Goal: Information Seeking & Learning: Learn about a topic

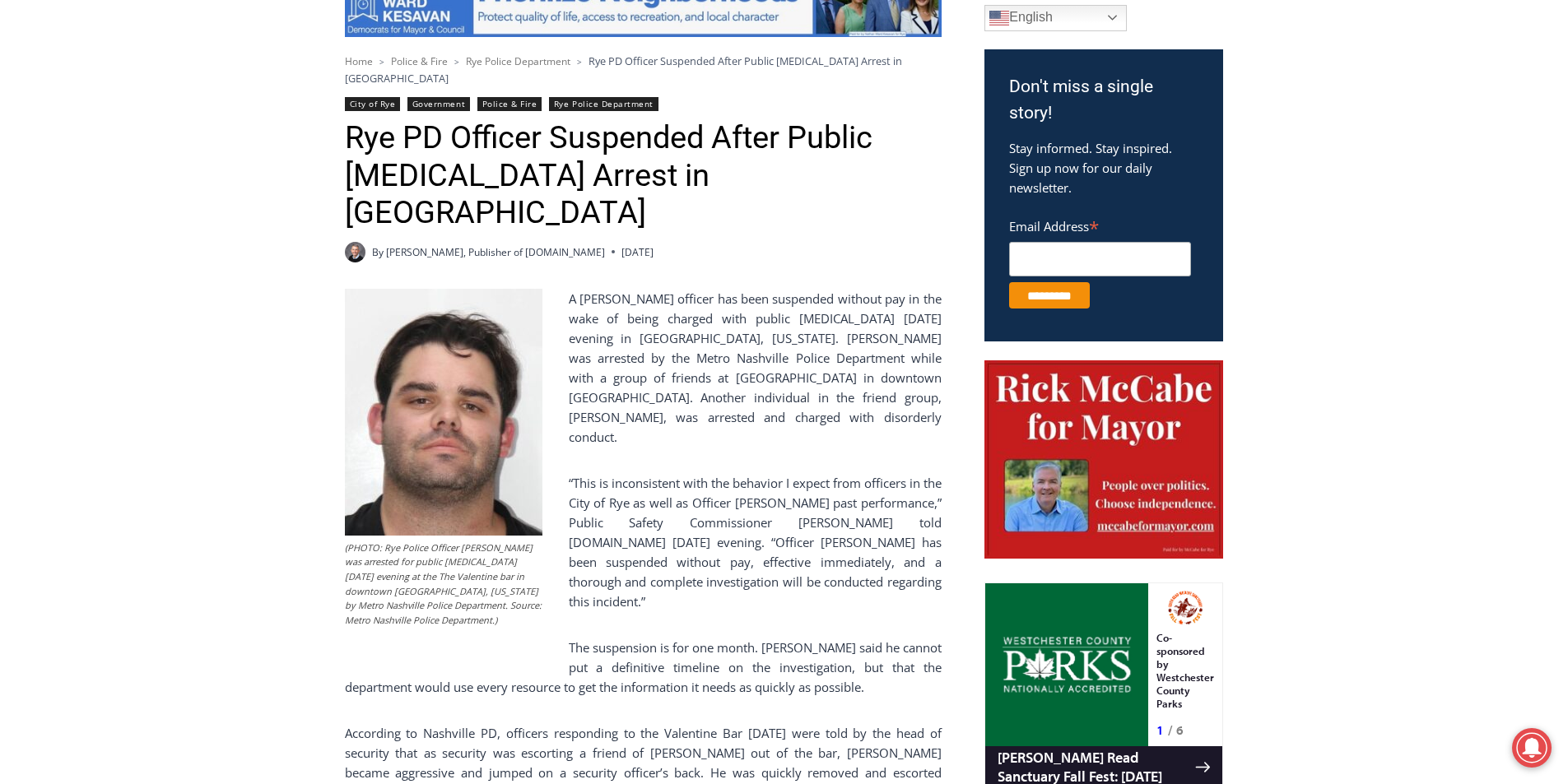
scroll to position [493, 0]
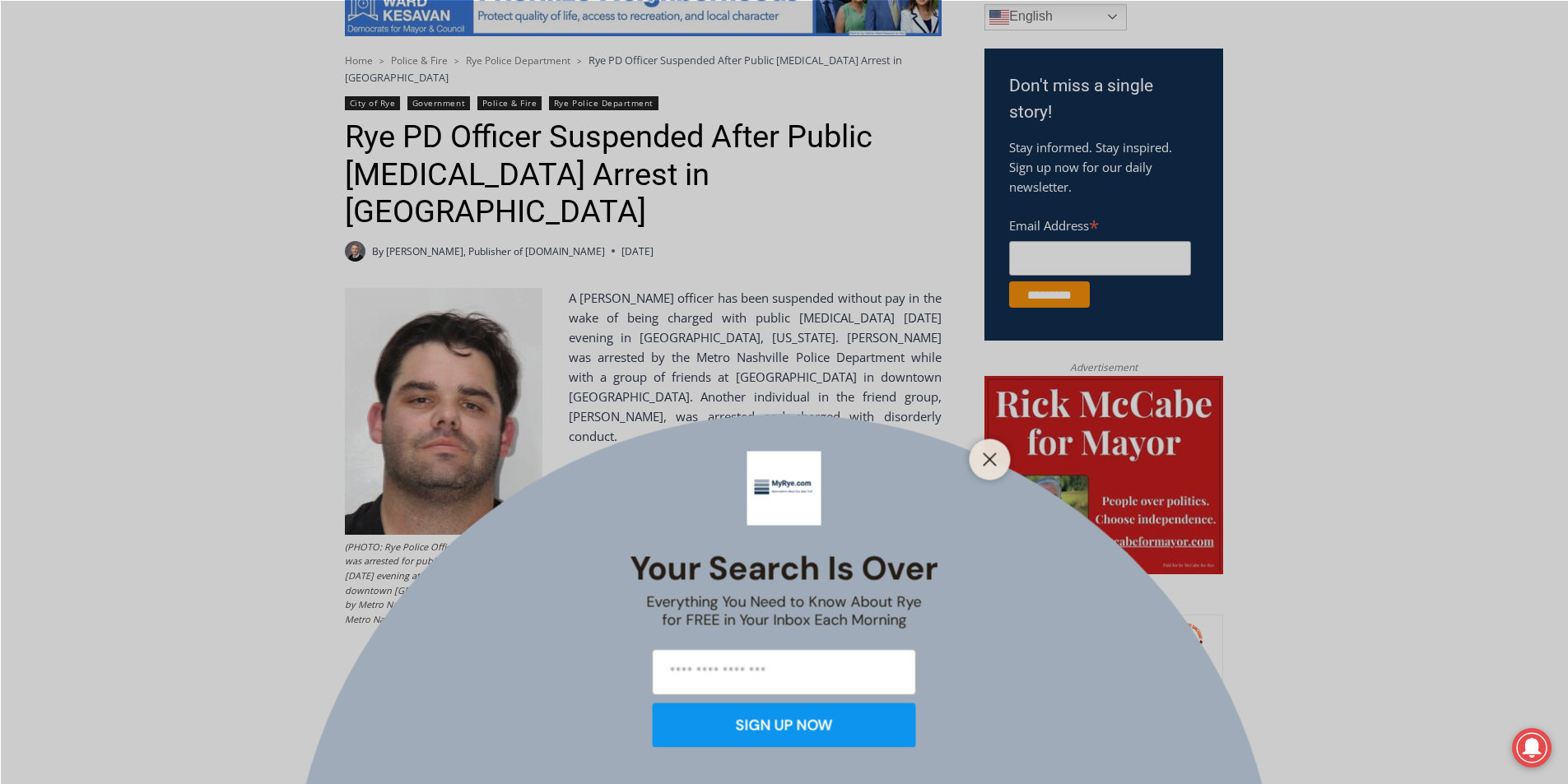
click at [351, 113] on div "Your Search is Over Everything You Need to Know About Rye for FREE in Your Inbo…" at bounding box center [784, 392] width 1568 height 784
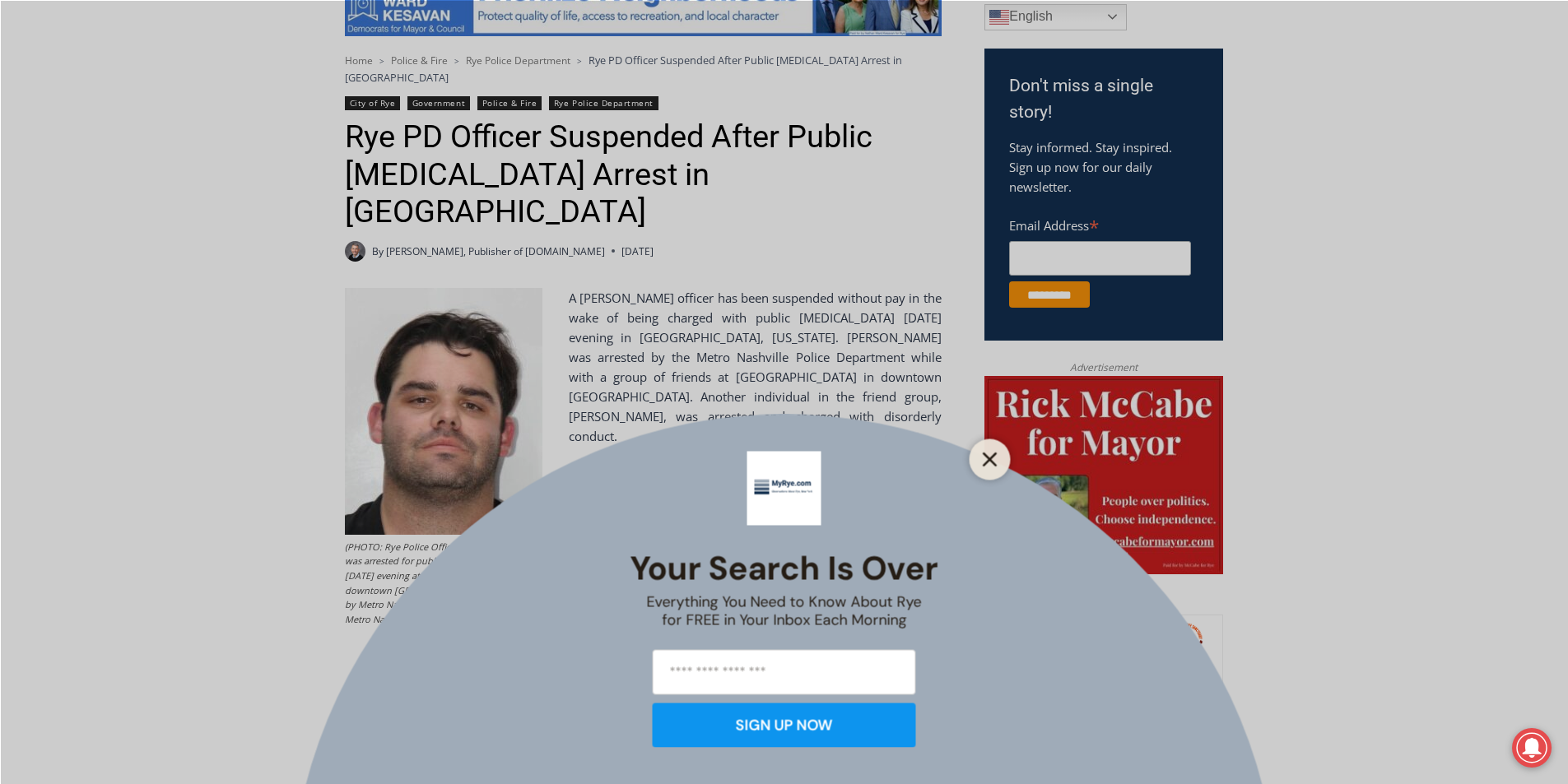
click at [996, 451] on icon "Close" at bounding box center [990, 458] width 15 height 15
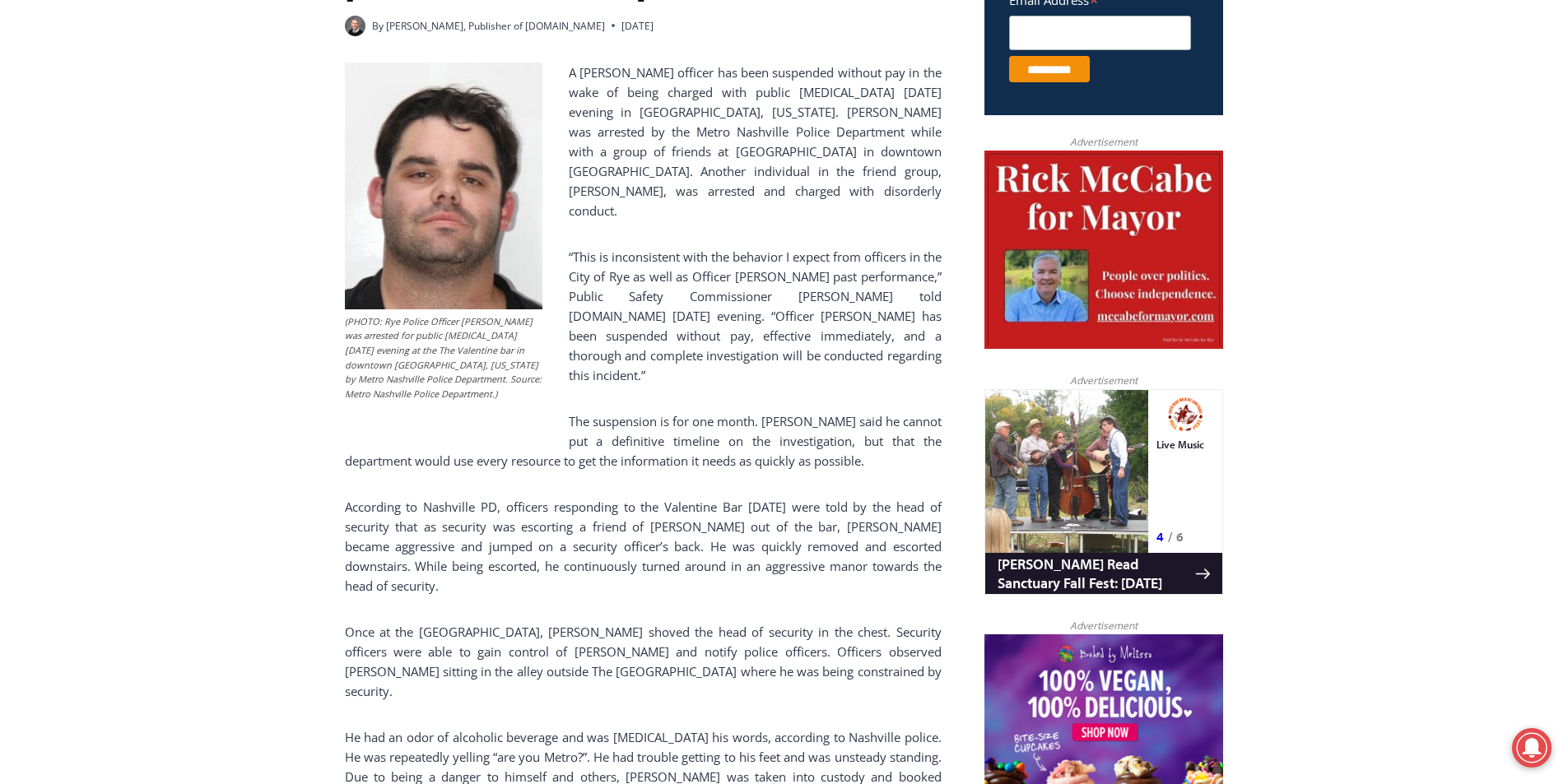
scroll to position [740, 0]
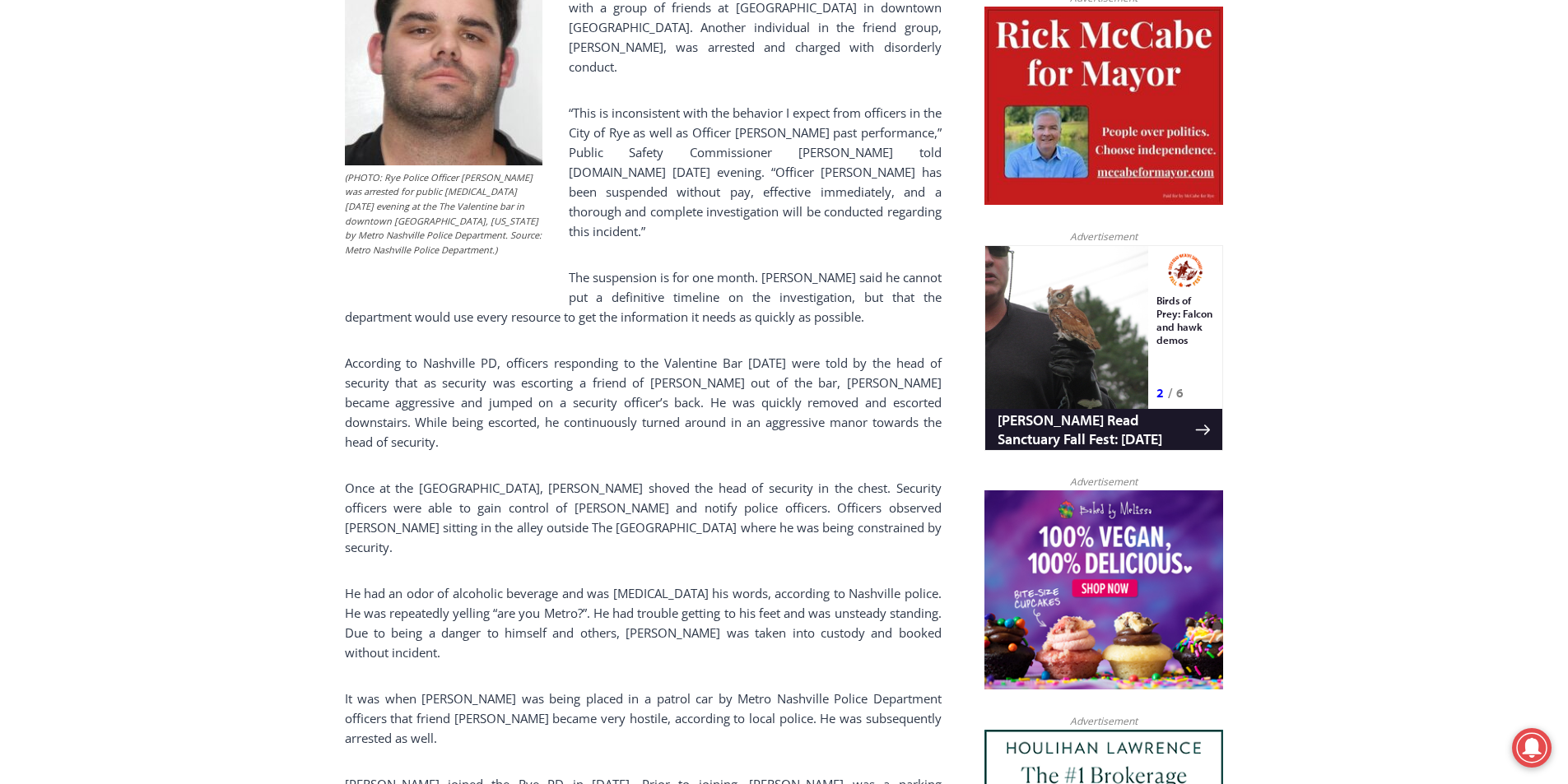
scroll to position [955, 0]
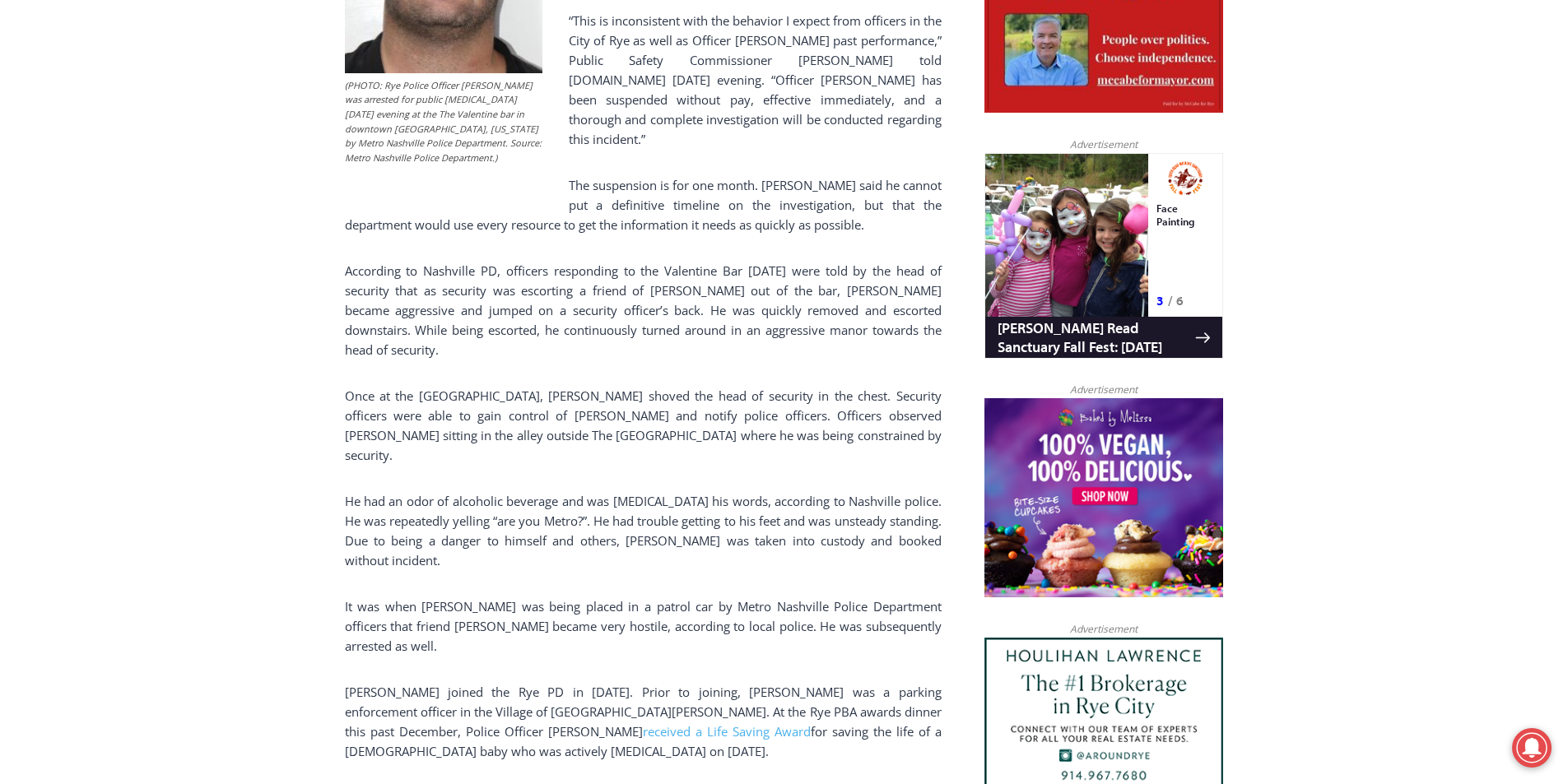
click at [592, 783] on link "Scoop Nashville" at bounding box center [615, 797] width 161 height 17
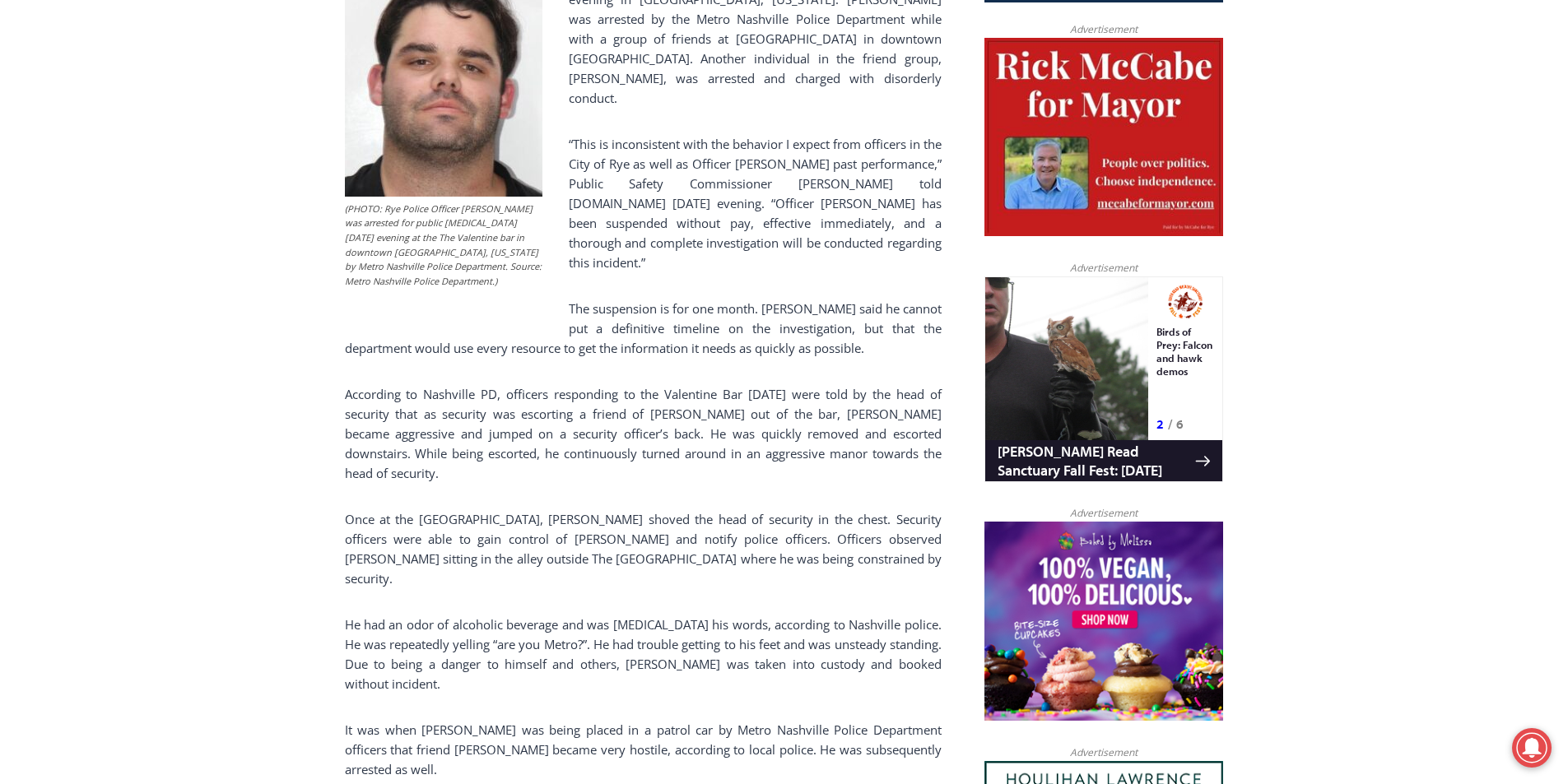
scroll to position [790, 0]
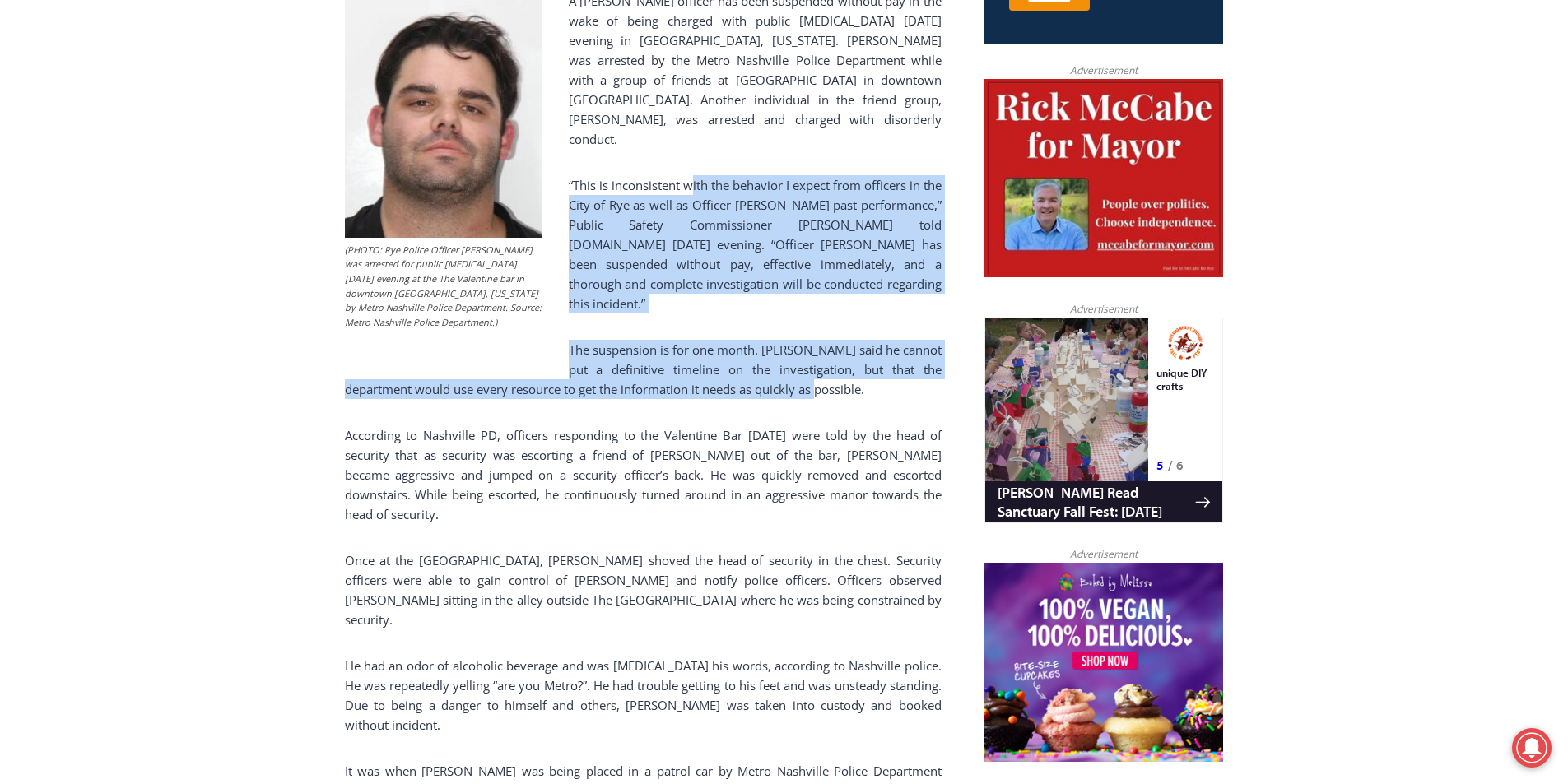
drag, startPoint x: 697, startPoint y: 111, endPoint x: 708, endPoint y: 309, distance: 198.3
click at [708, 309] on div "(PHOTO: Rye Police Officer Jesse Calcagni was arrested for public intoxication …" at bounding box center [643, 522] width 596 height 1061
click at [708, 340] on p "The suspension is for one month. Kopy said he cannot put a definitive timeline …" at bounding box center [643, 369] width 596 height 59
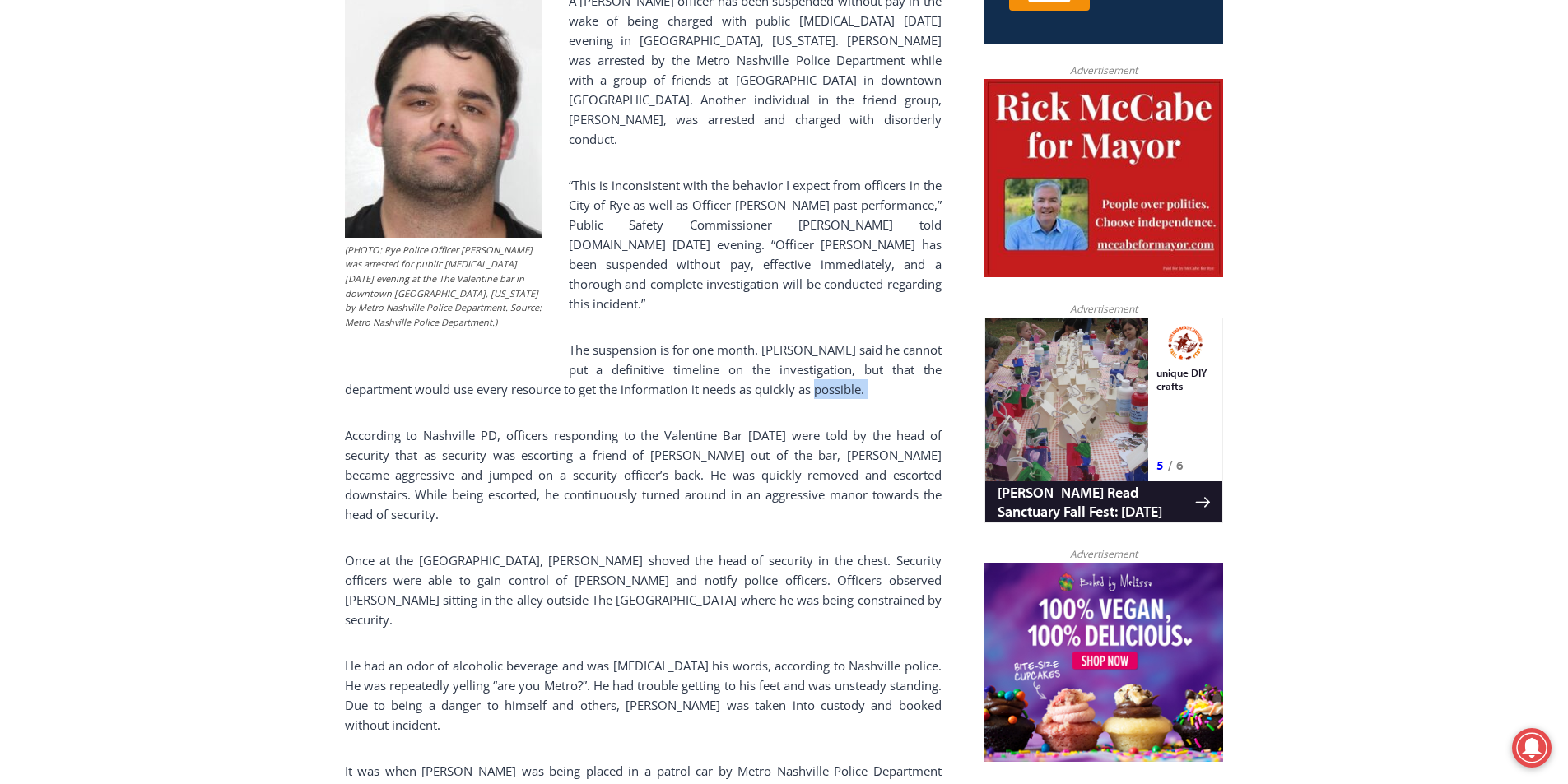
click at [708, 340] on p "The suspension is for one month. Kopy said he cannot put a definitive timeline …" at bounding box center [643, 369] width 596 height 59
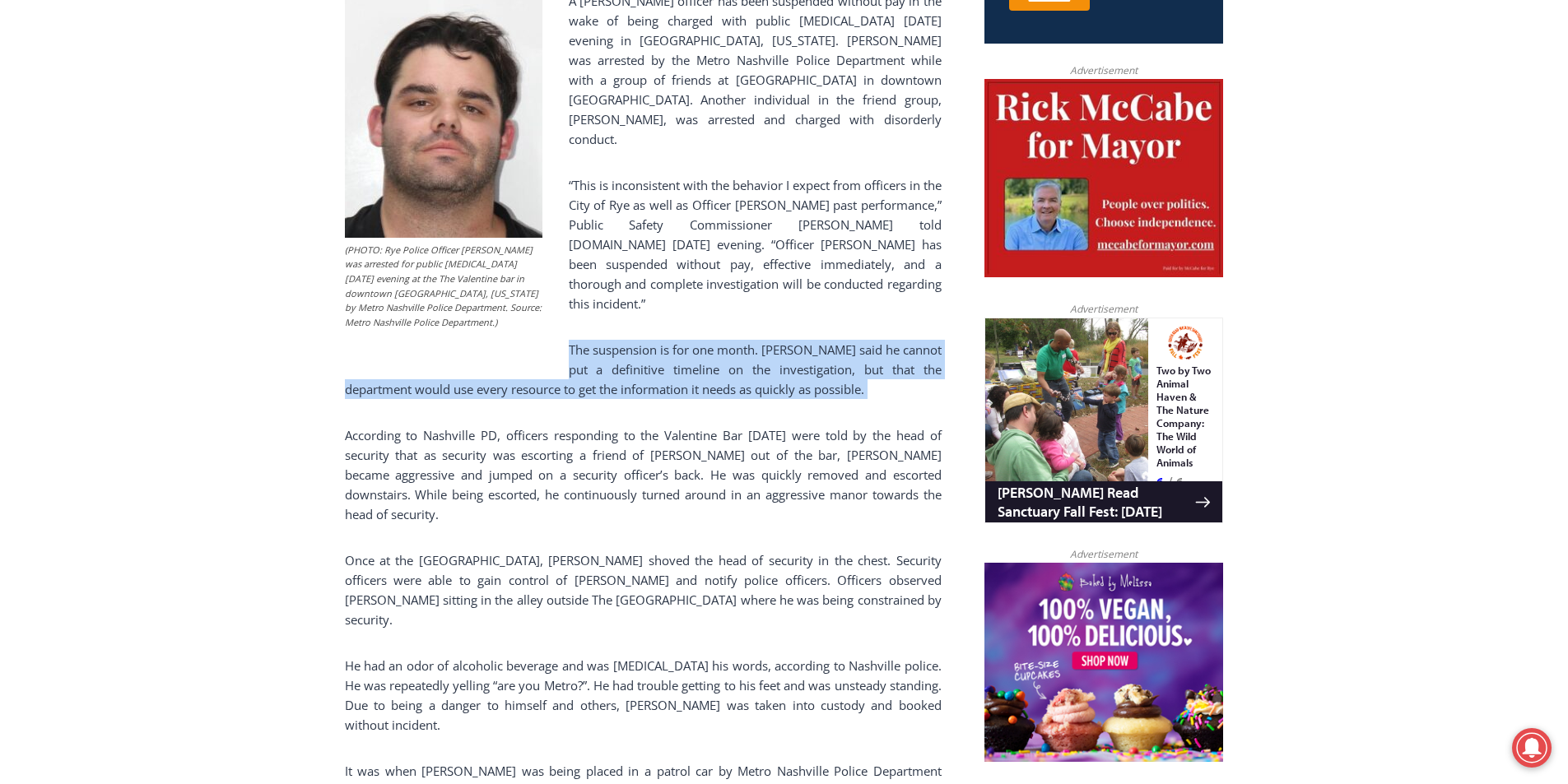
click at [708, 340] on p "The suspension is for one month. Kopy said he cannot put a definitive timeline …" at bounding box center [643, 369] width 596 height 59
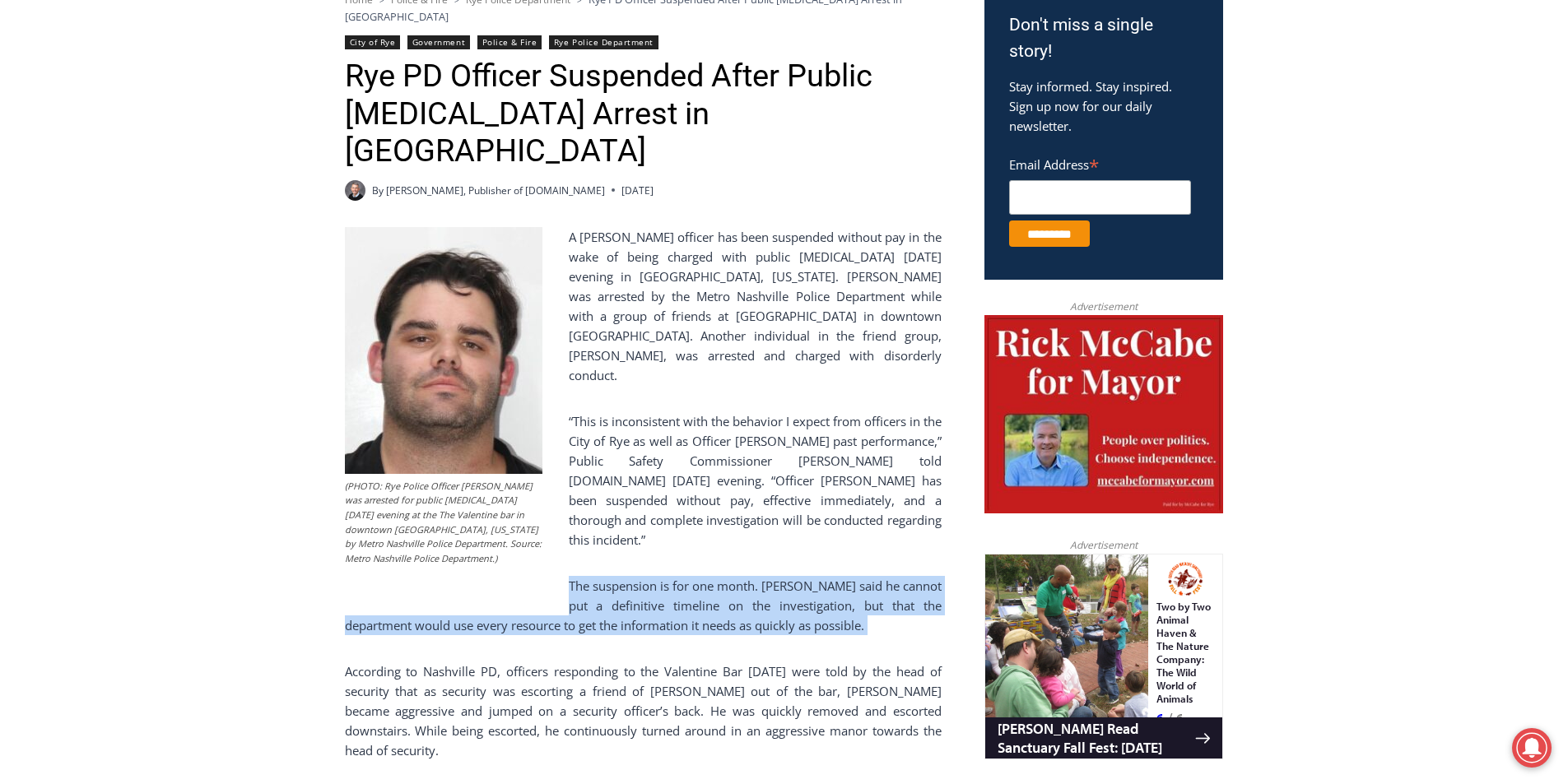
scroll to position [543, 0]
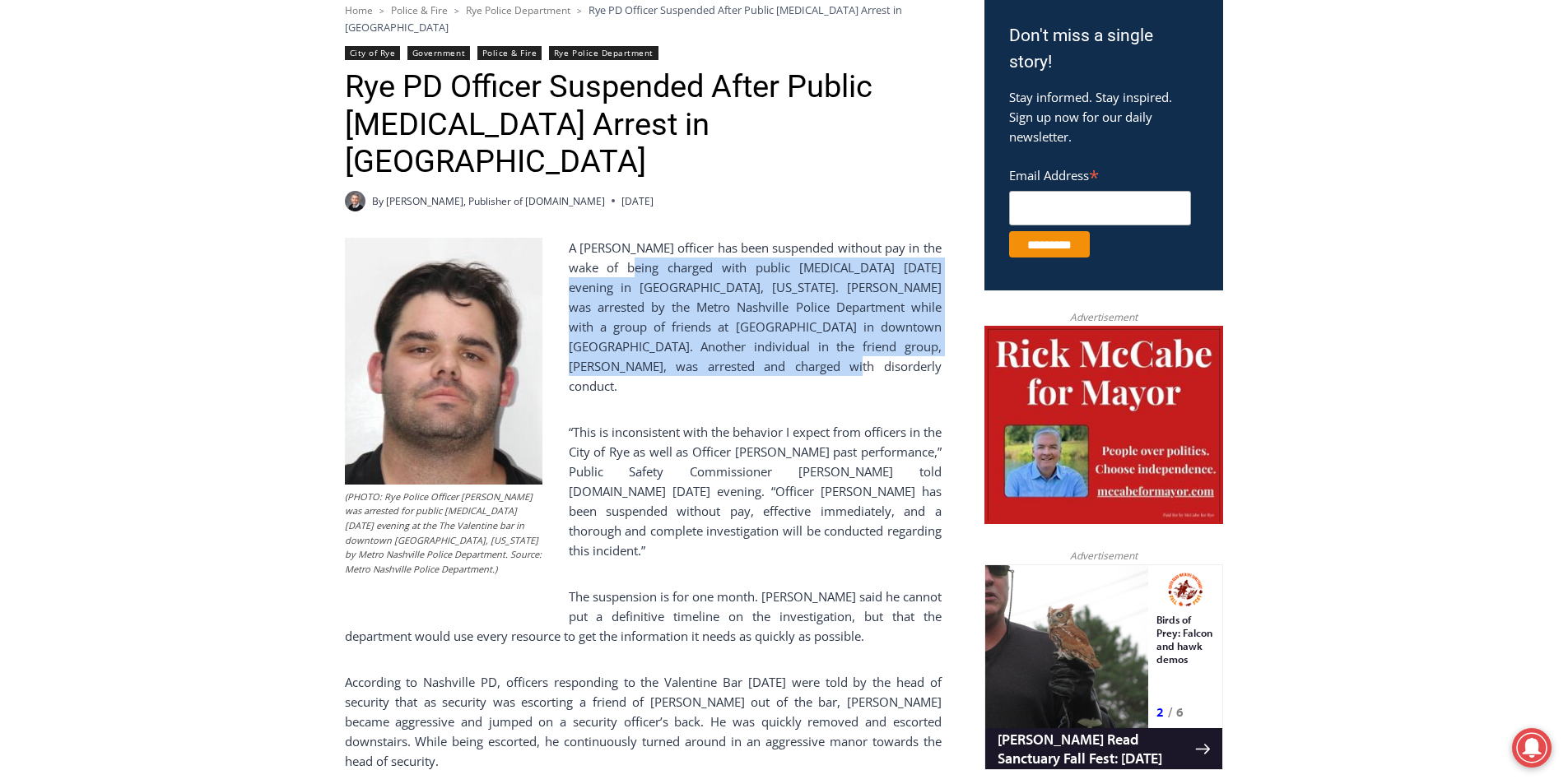
drag, startPoint x: 730, startPoint y: 202, endPoint x: 732, endPoint y: 319, distance: 117.0
click at [732, 319] on p "A Rye PD officer has been suspended without pay in the wake of being charged wi…" at bounding box center [643, 317] width 596 height 158
click at [720, 253] on p "A Rye PD officer has been suspended without pay in the wake of being charged wi…" at bounding box center [643, 317] width 596 height 158
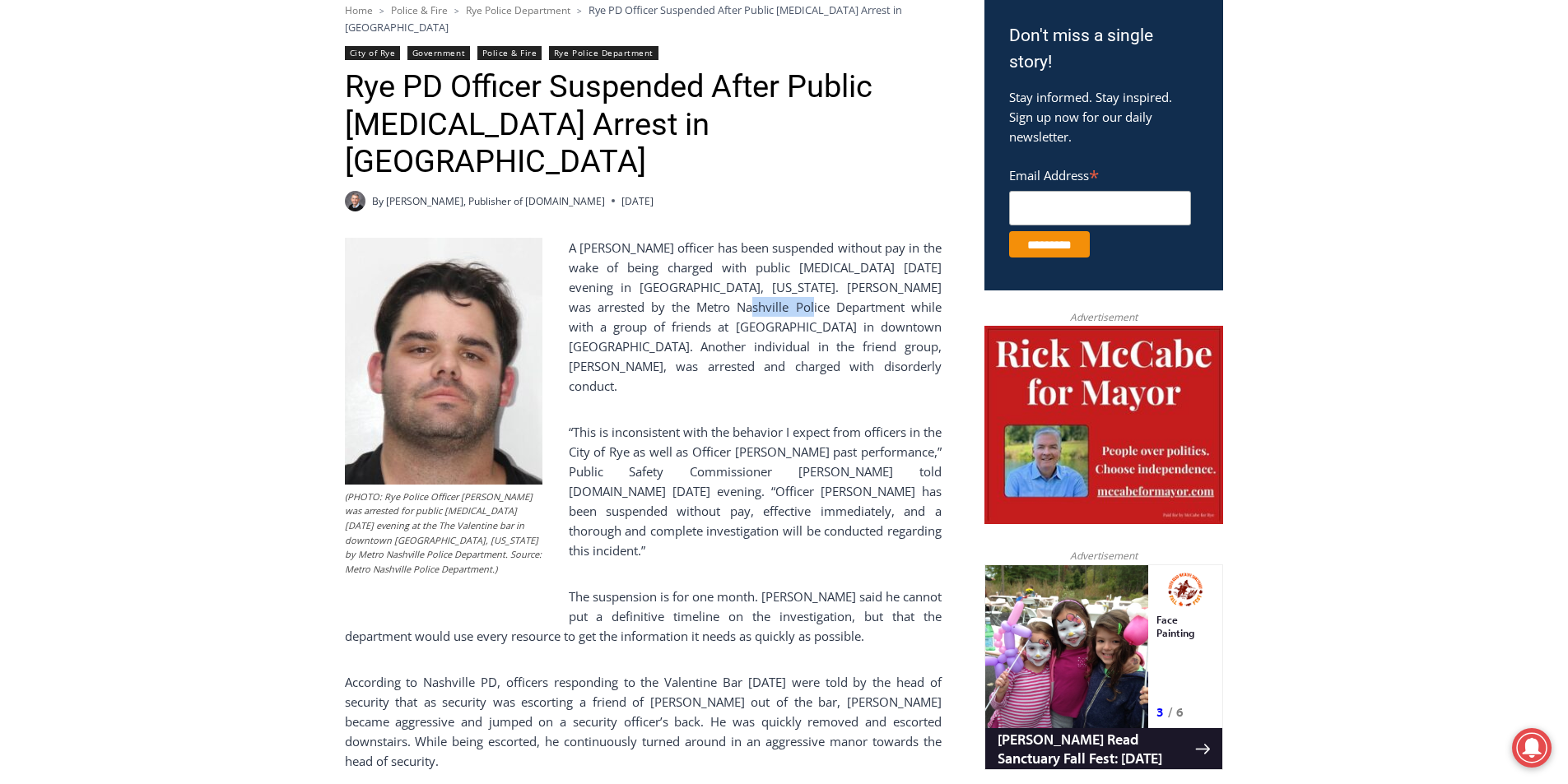
click at [720, 253] on p "A Rye PD officer has been suspended without pay in the wake of being charged wi…" at bounding box center [643, 317] width 596 height 158
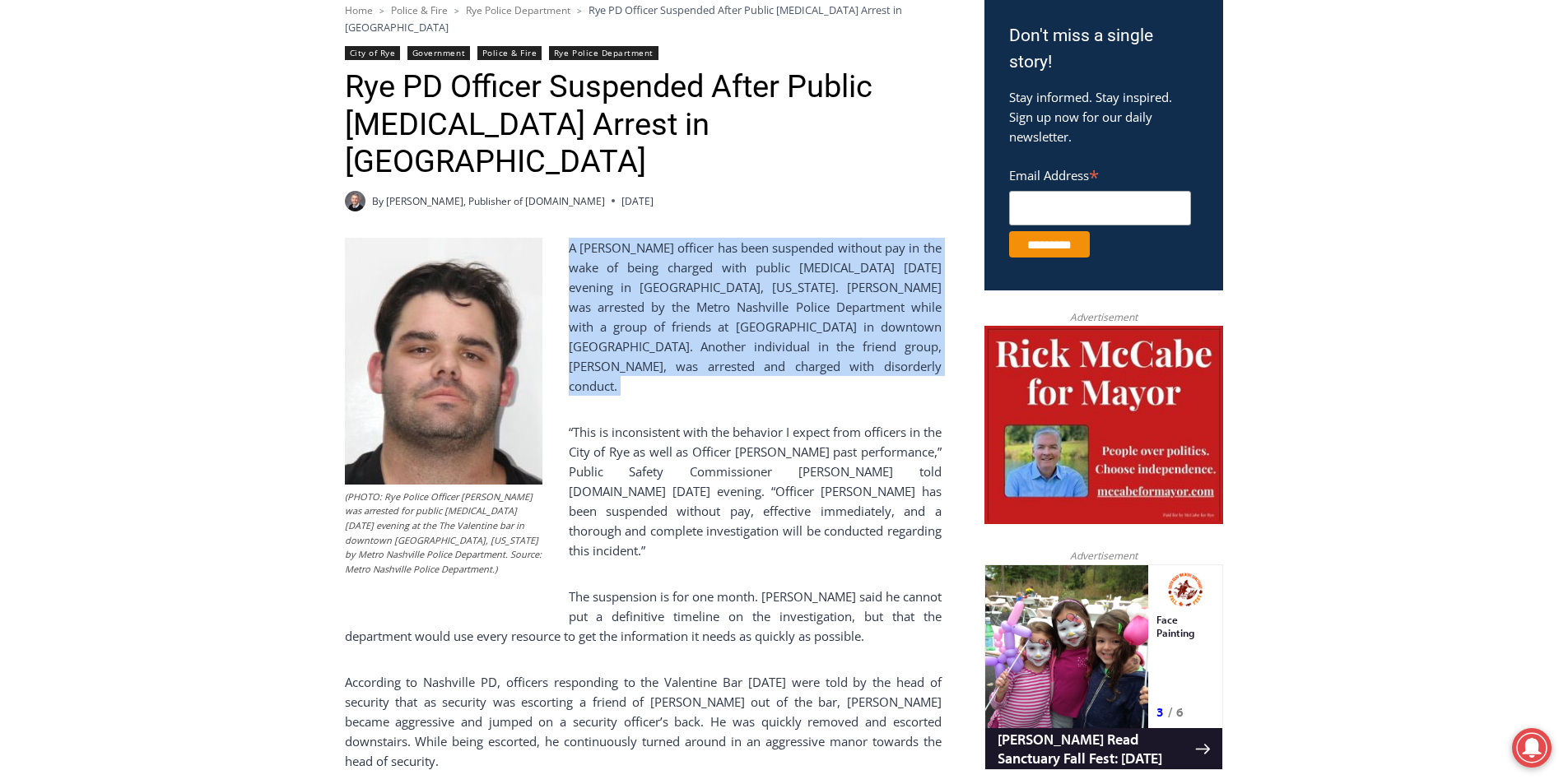
click at [720, 253] on p "A Rye PD officer has been suspended without pay in the wake of being charged wi…" at bounding box center [643, 317] width 596 height 158
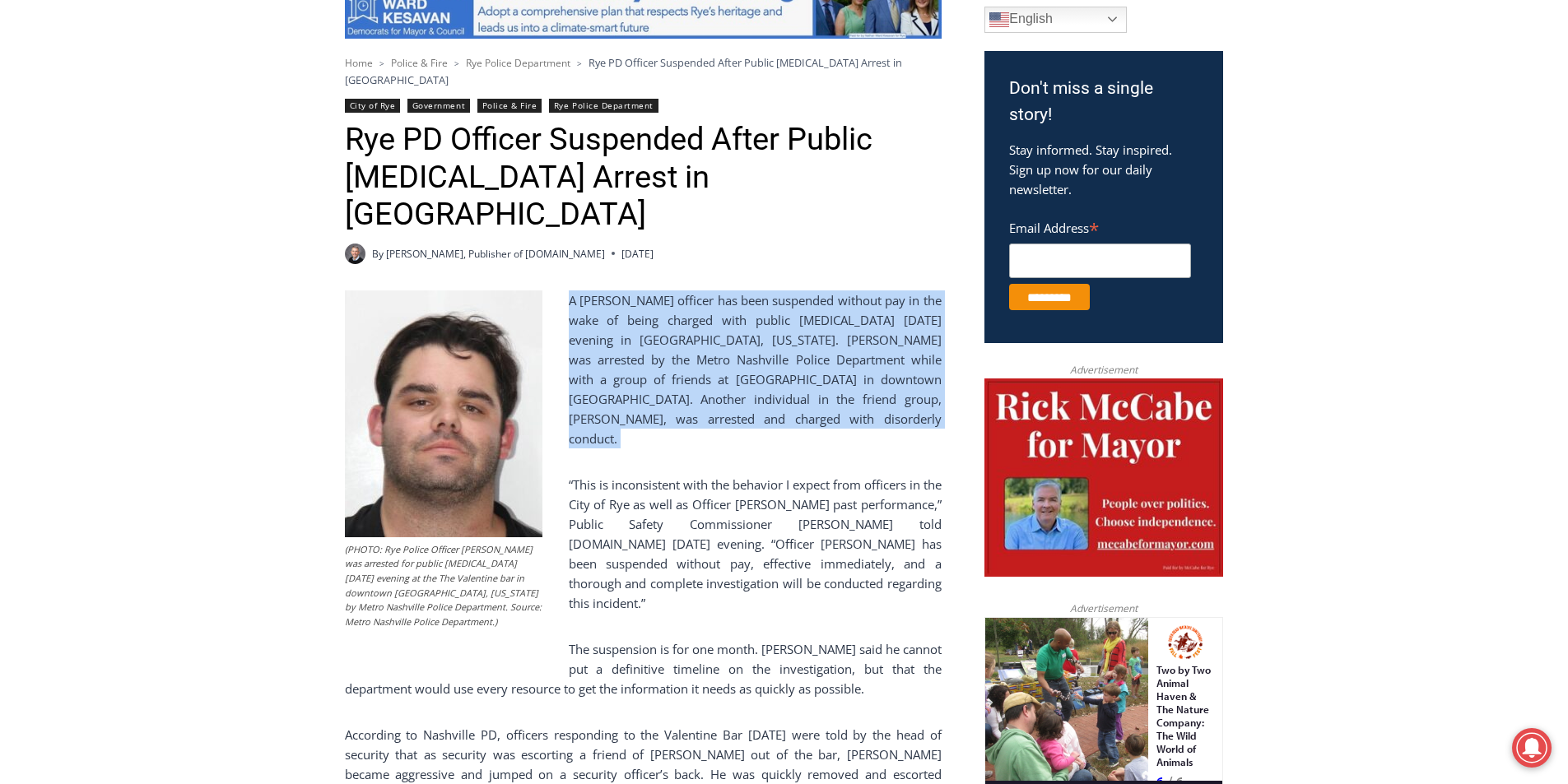
scroll to position [740, 0]
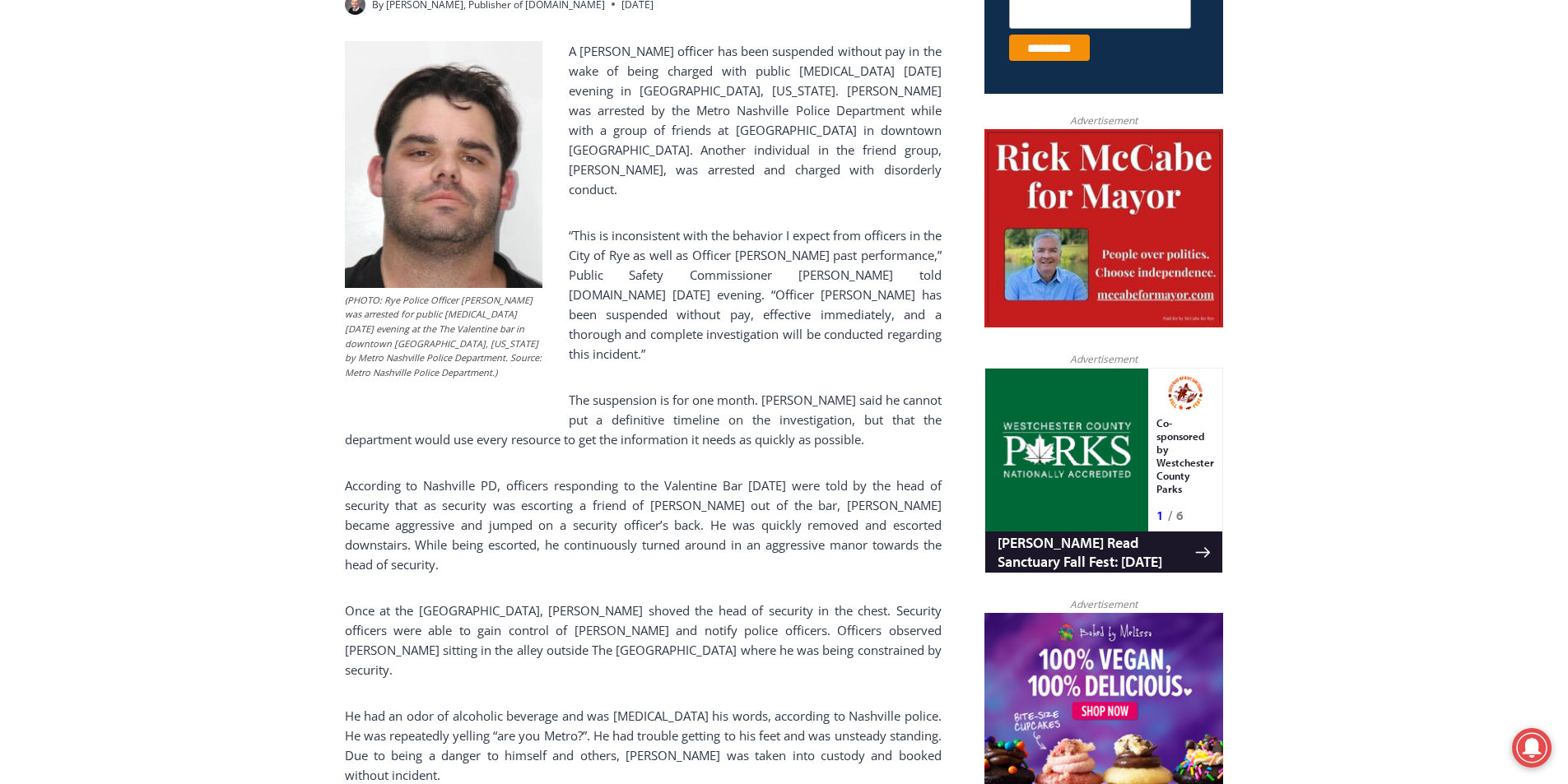
click at [388, 293] on figcaption "(PHOTO: Rye Police Officer Jesse Calcagni was arrested for public intoxication …" at bounding box center [443, 337] width 197 height 87
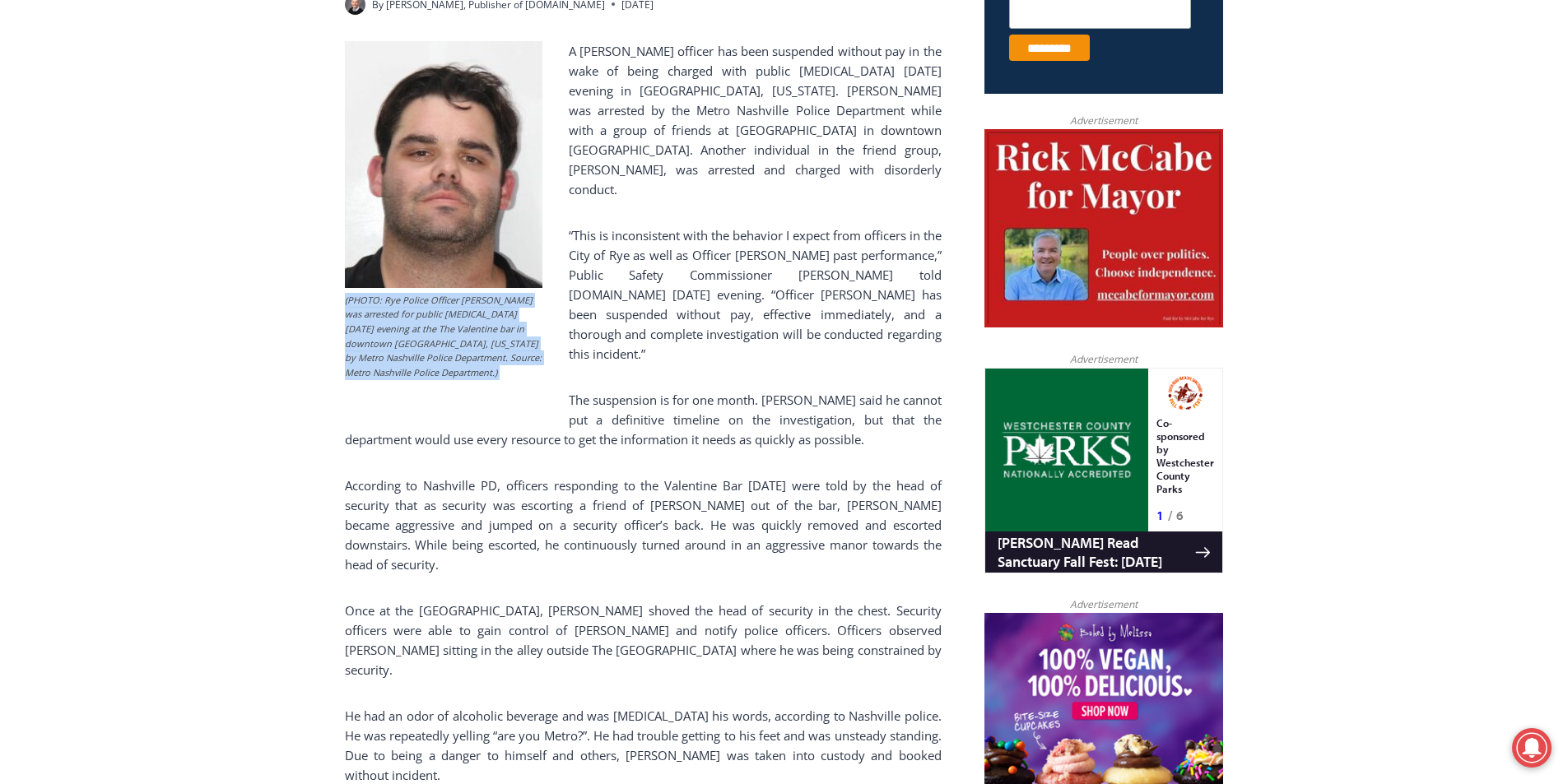
click at [388, 293] on figcaption "(PHOTO: Rye Police Officer Jesse Calcagni was arrested for public intoxication …" at bounding box center [443, 337] width 197 height 87
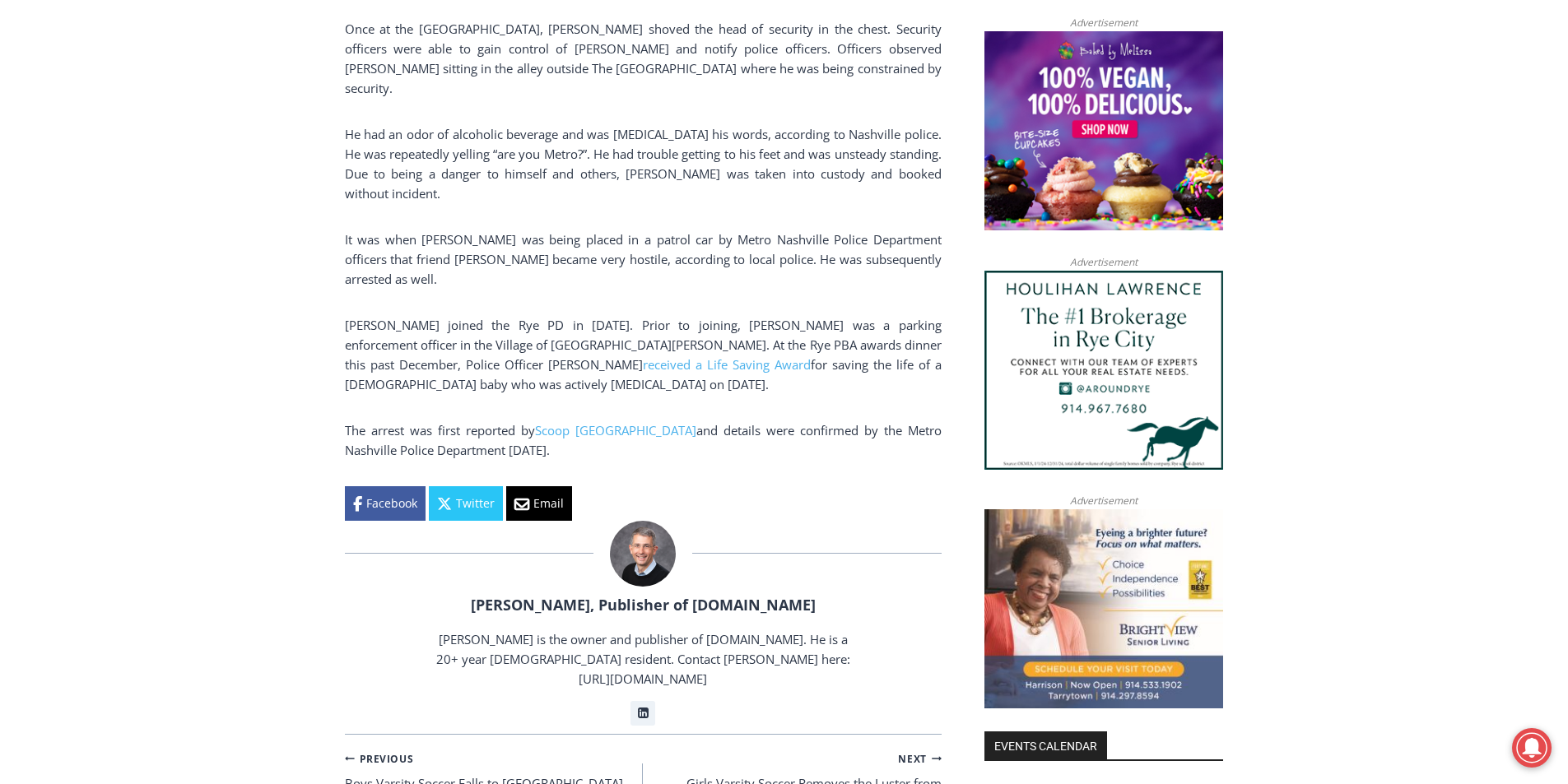
scroll to position [1480, 0]
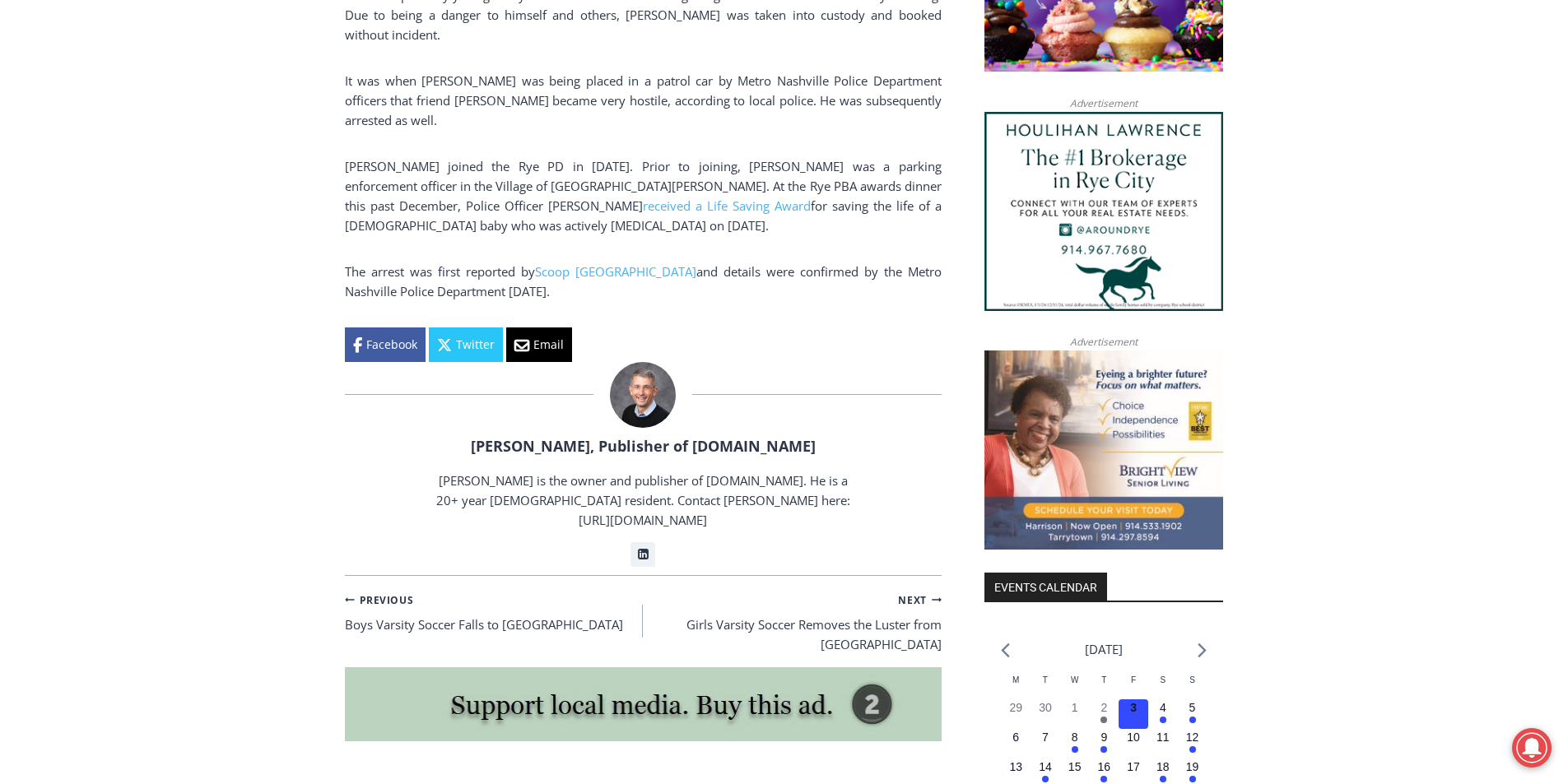
drag, startPoint x: 524, startPoint y: 47, endPoint x: 627, endPoint y: 97, distance: 114.5
click at [627, 156] on p "Calcagni joined the Rye PD in January 2019. Prior to joining, Calcagni was a pa…" at bounding box center [643, 196] width 596 height 79
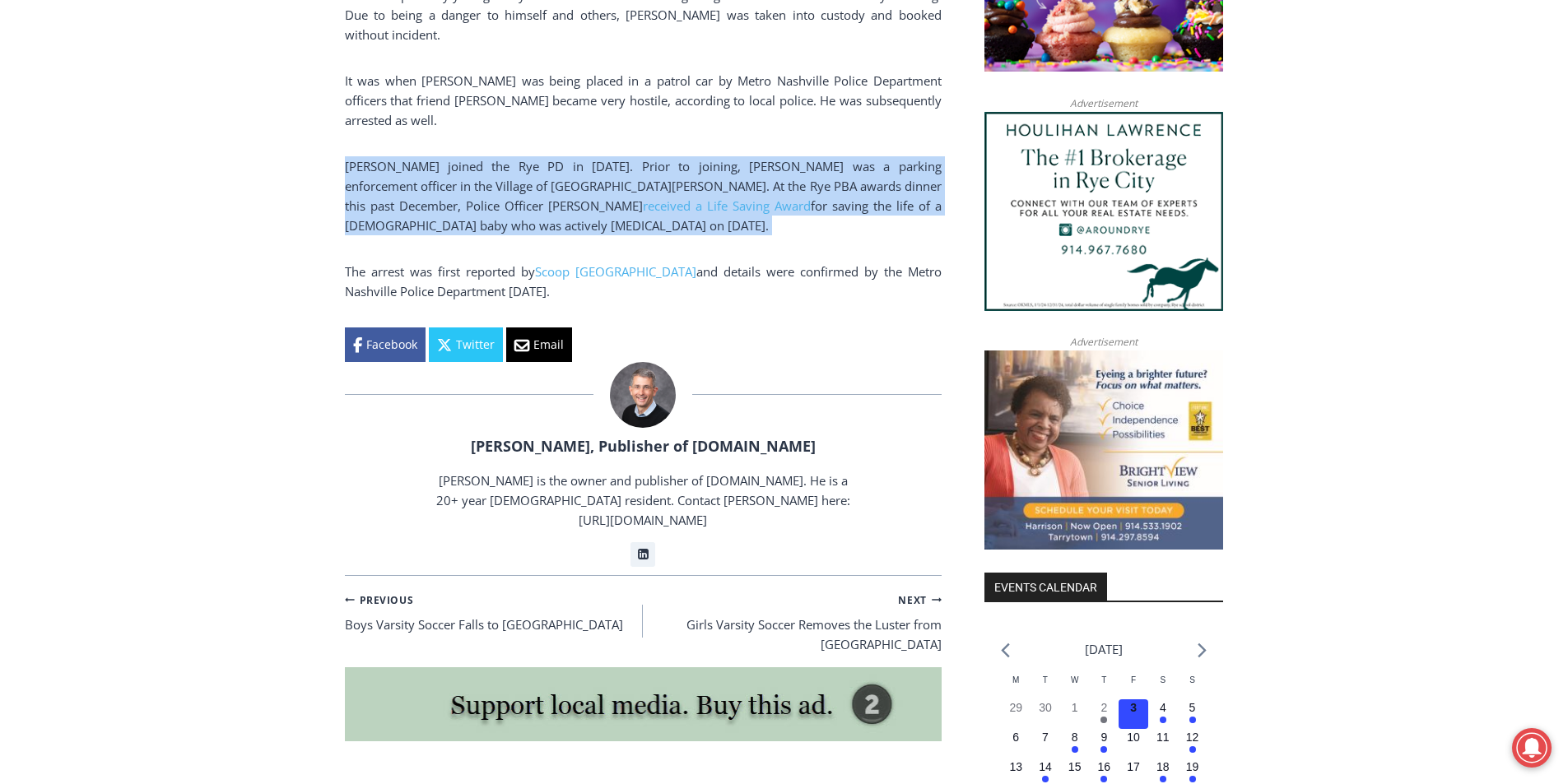
click at [627, 156] on p "Calcagni joined the Rye PD in January 2019. Prior to joining, Calcagni was a pa…" at bounding box center [643, 196] width 596 height 79
click at [839, 156] on p "Calcagni joined the Rye PD in January 2019. Prior to joining, Calcagni was a pa…" at bounding box center [643, 196] width 596 height 79
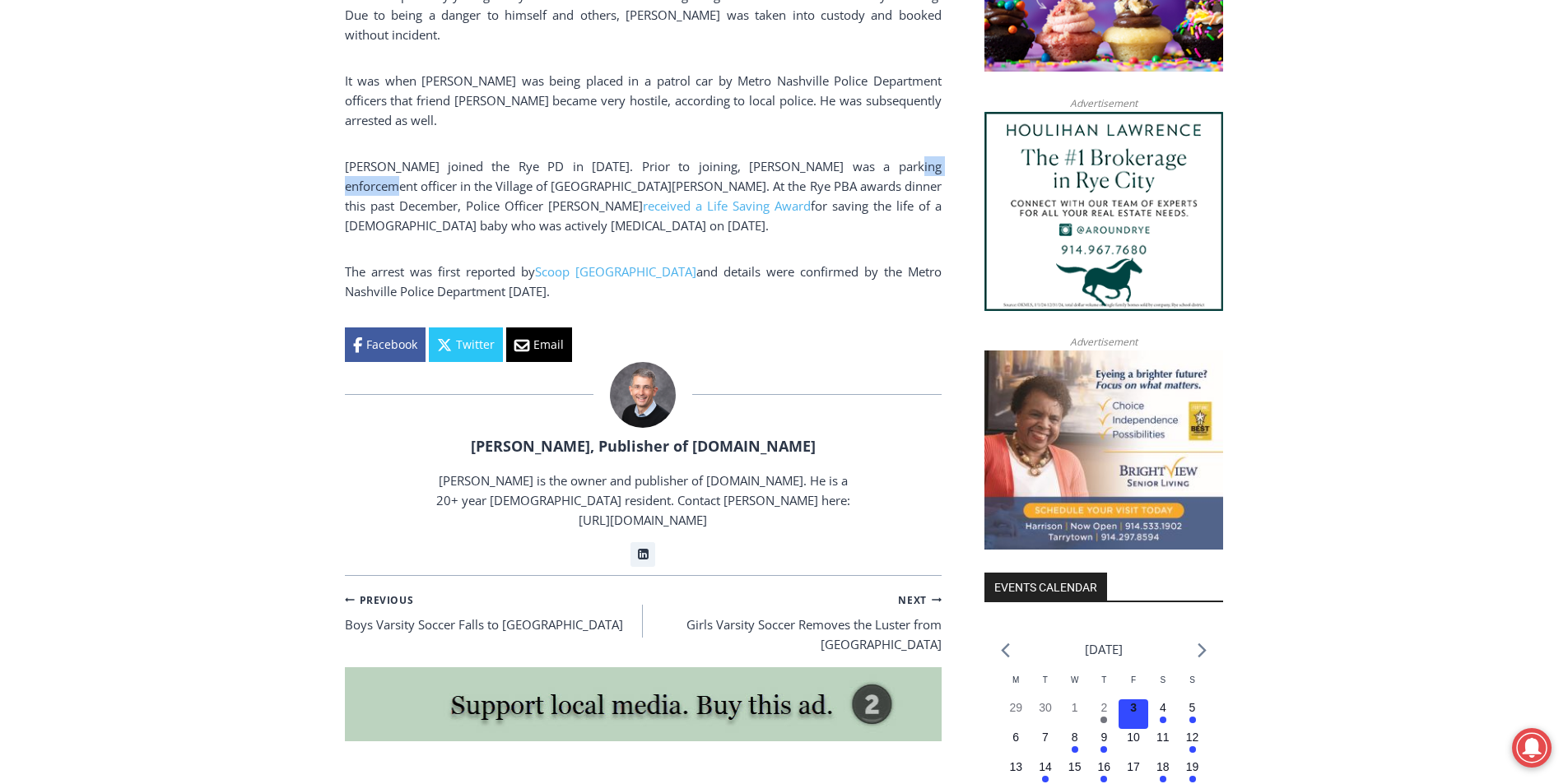
click at [839, 156] on p "Calcagni joined the Rye PD in January 2019. Prior to joining, Calcagni was a pa…" at bounding box center [643, 196] width 596 height 79
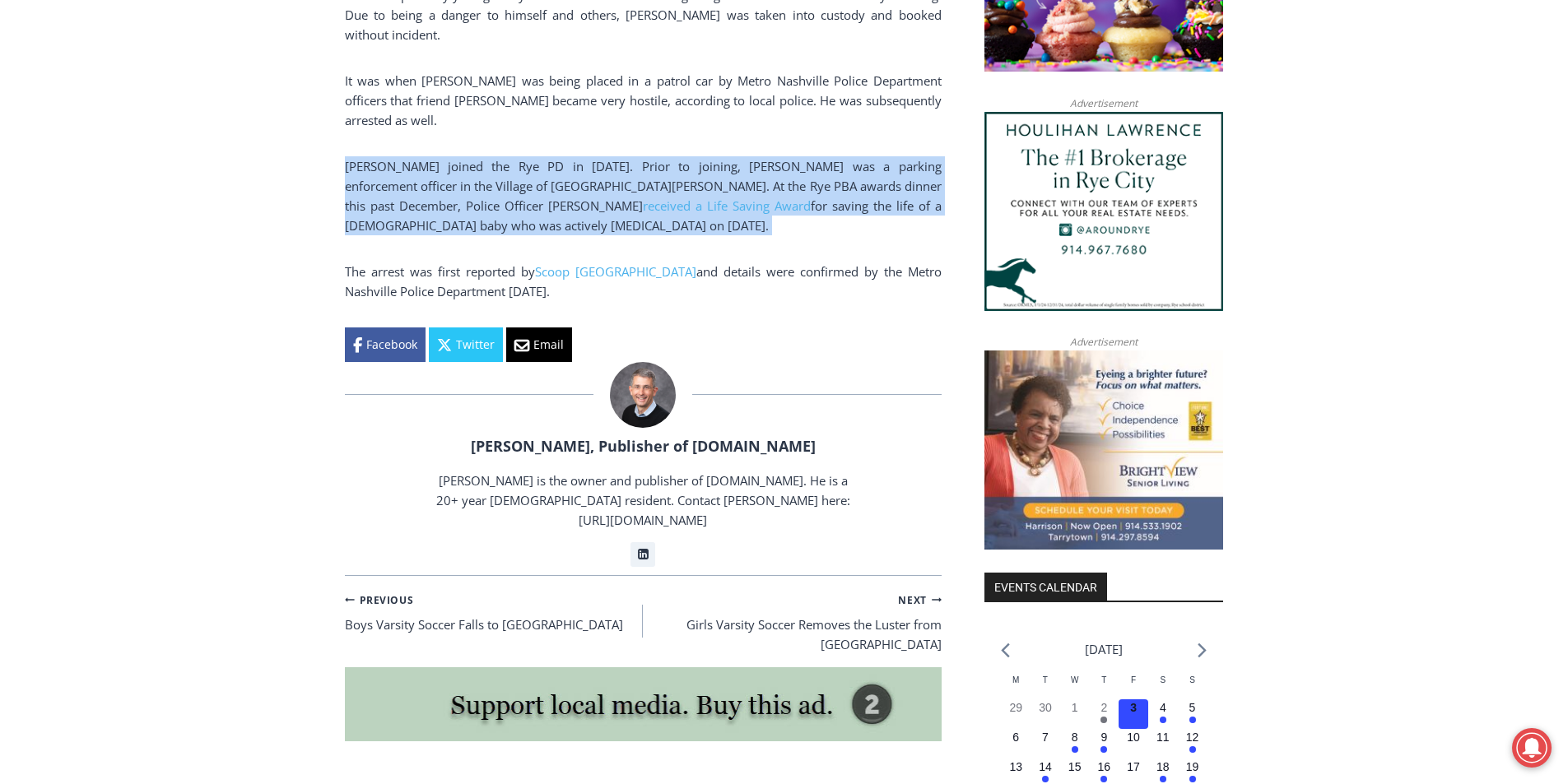
click at [839, 156] on p "Calcagni joined the Rye PD in January 2019. Prior to joining, Calcagni was a pa…" at bounding box center [643, 196] width 596 height 79
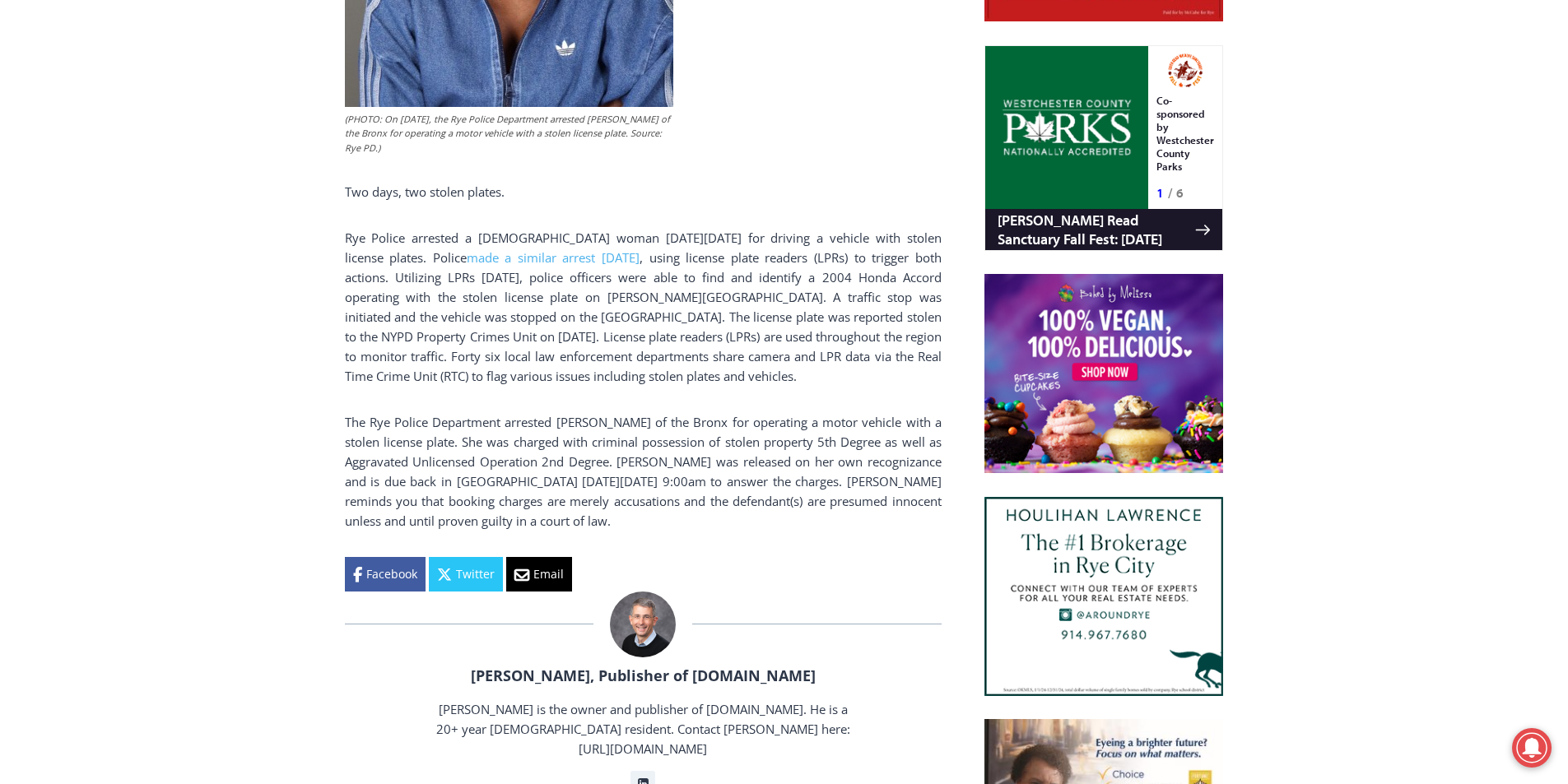
scroll to position [1037, 0]
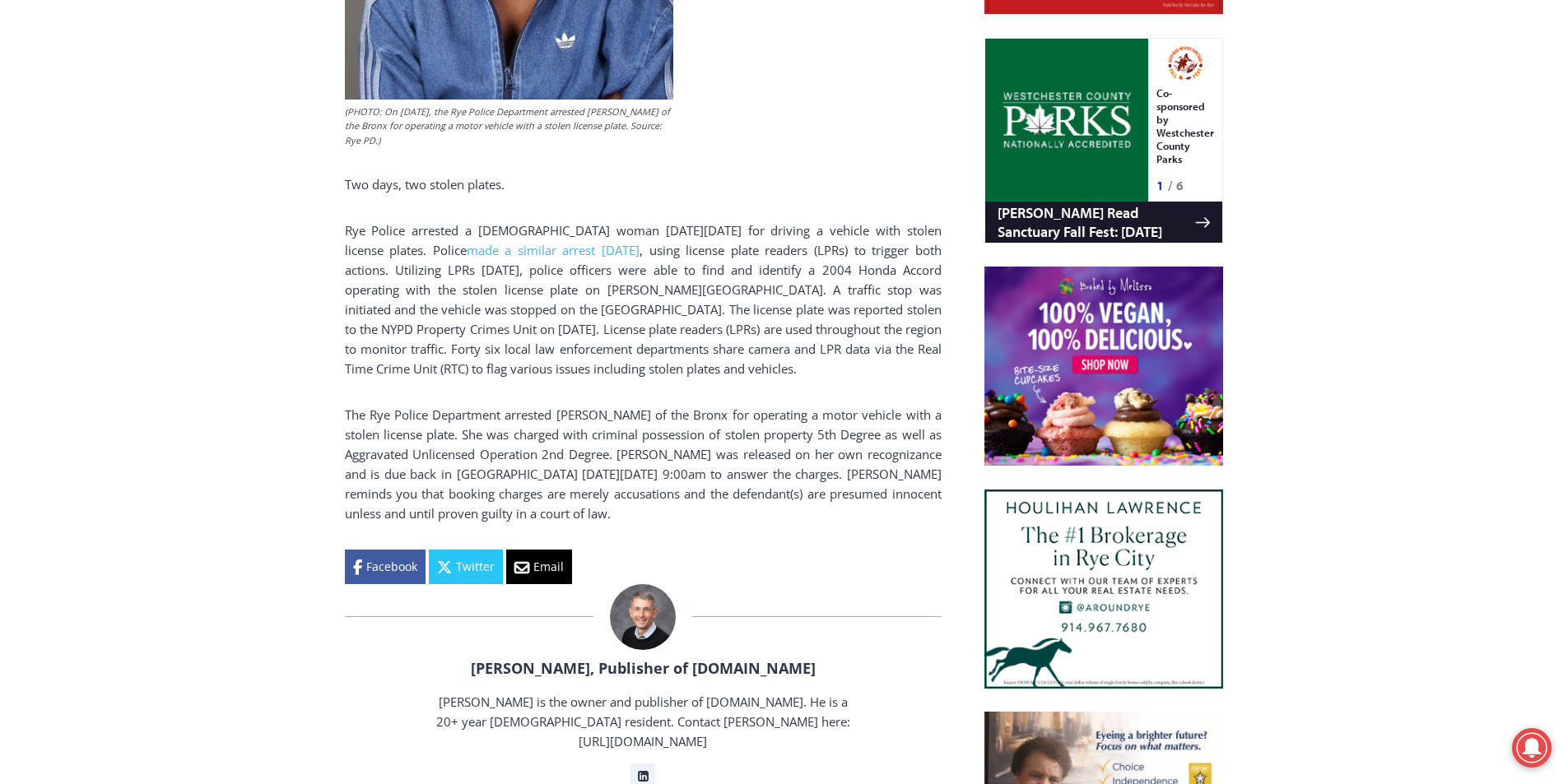
click at [363, 289] on p "Rye Police arrested a 51 year old woman on Friday, September 26, 2025 for drivi…" at bounding box center [643, 300] width 596 height 158
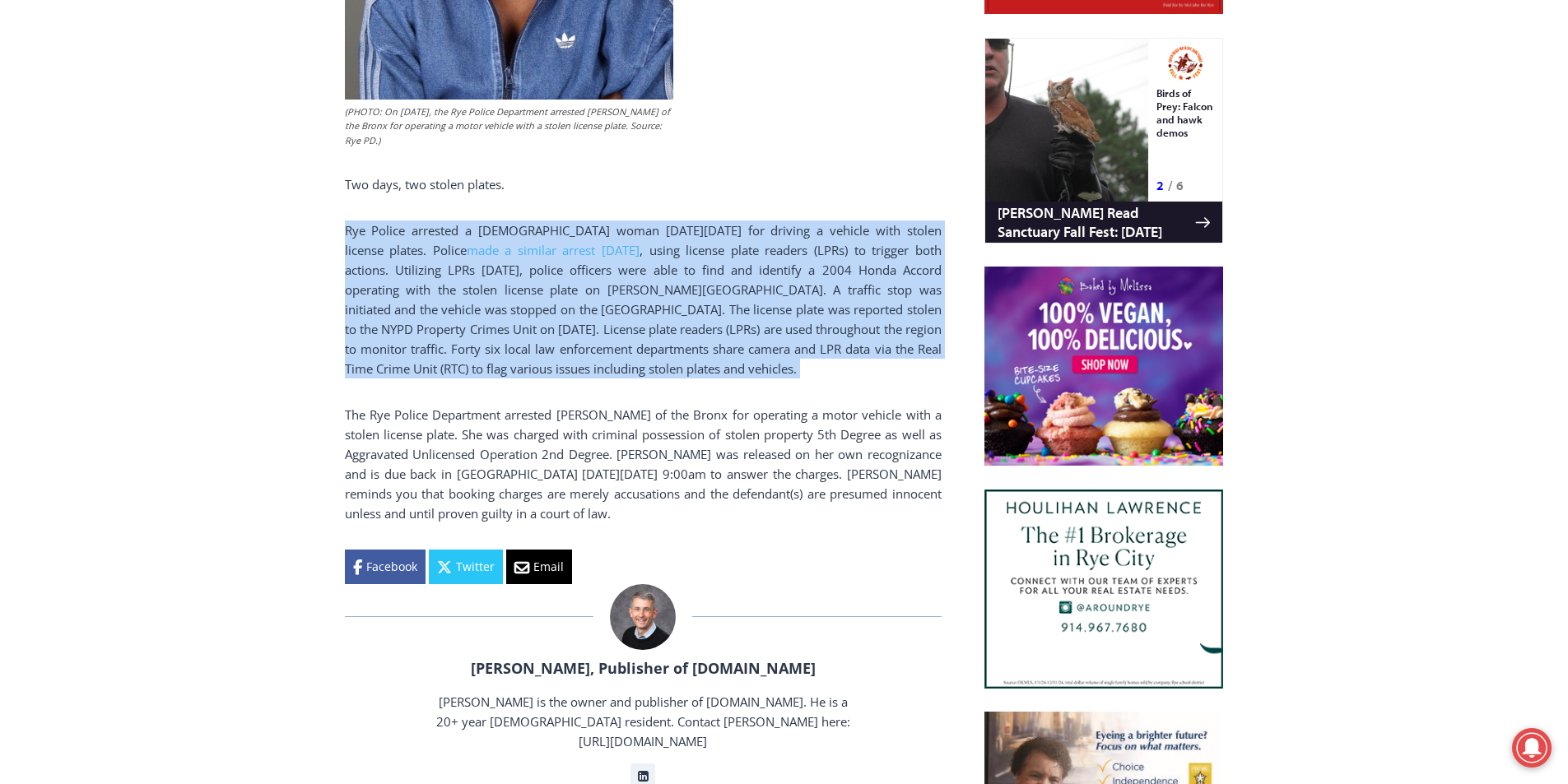
click at [363, 290] on p "Rye Police arrested a 51 year old woman on Friday, September 26, 2025 for drivi…" at bounding box center [643, 300] width 596 height 158
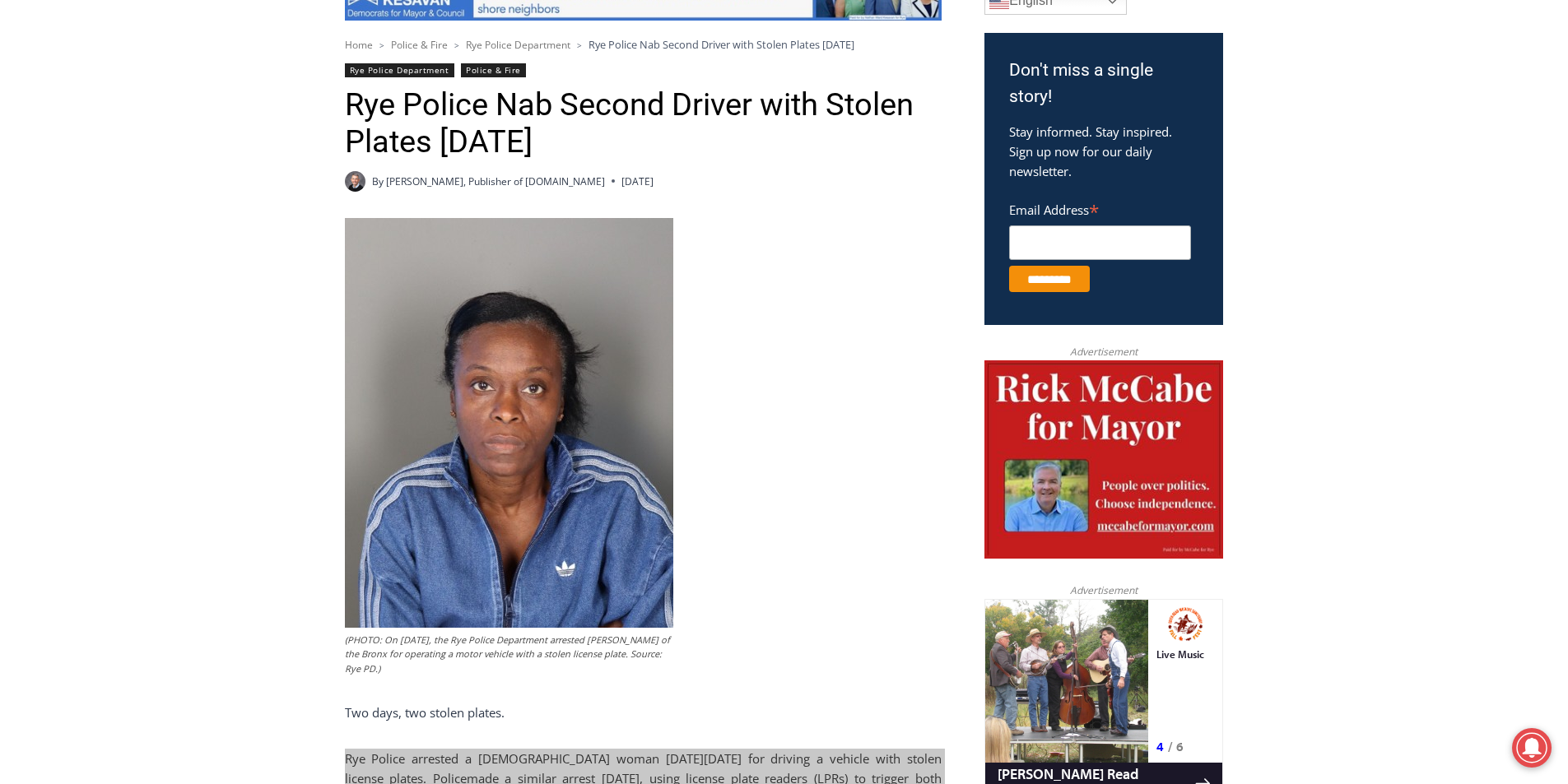
scroll to position [872, 0]
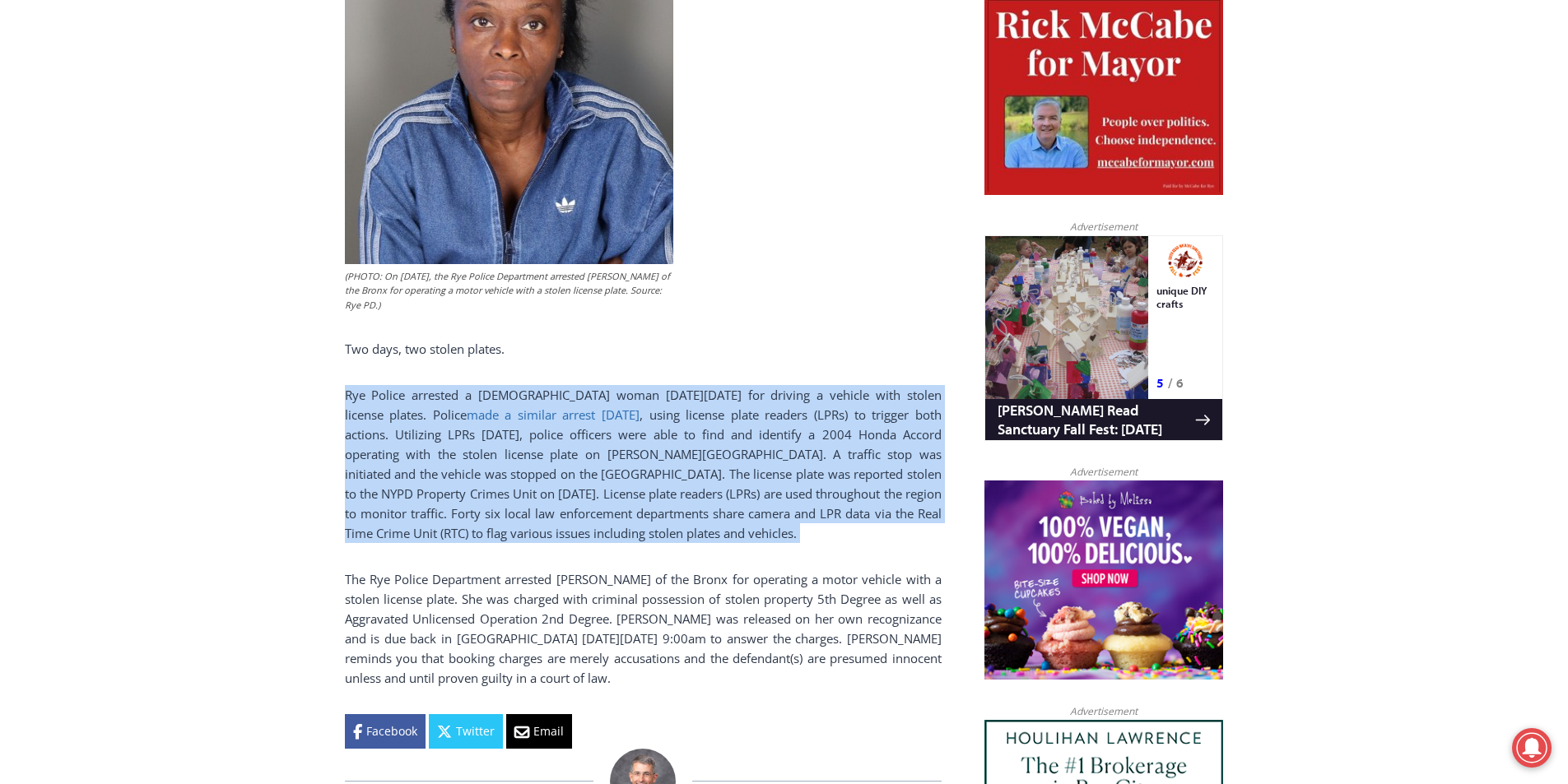
click at [640, 419] on link "made a similar arrest Thursday" at bounding box center [553, 414] width 172 height 17
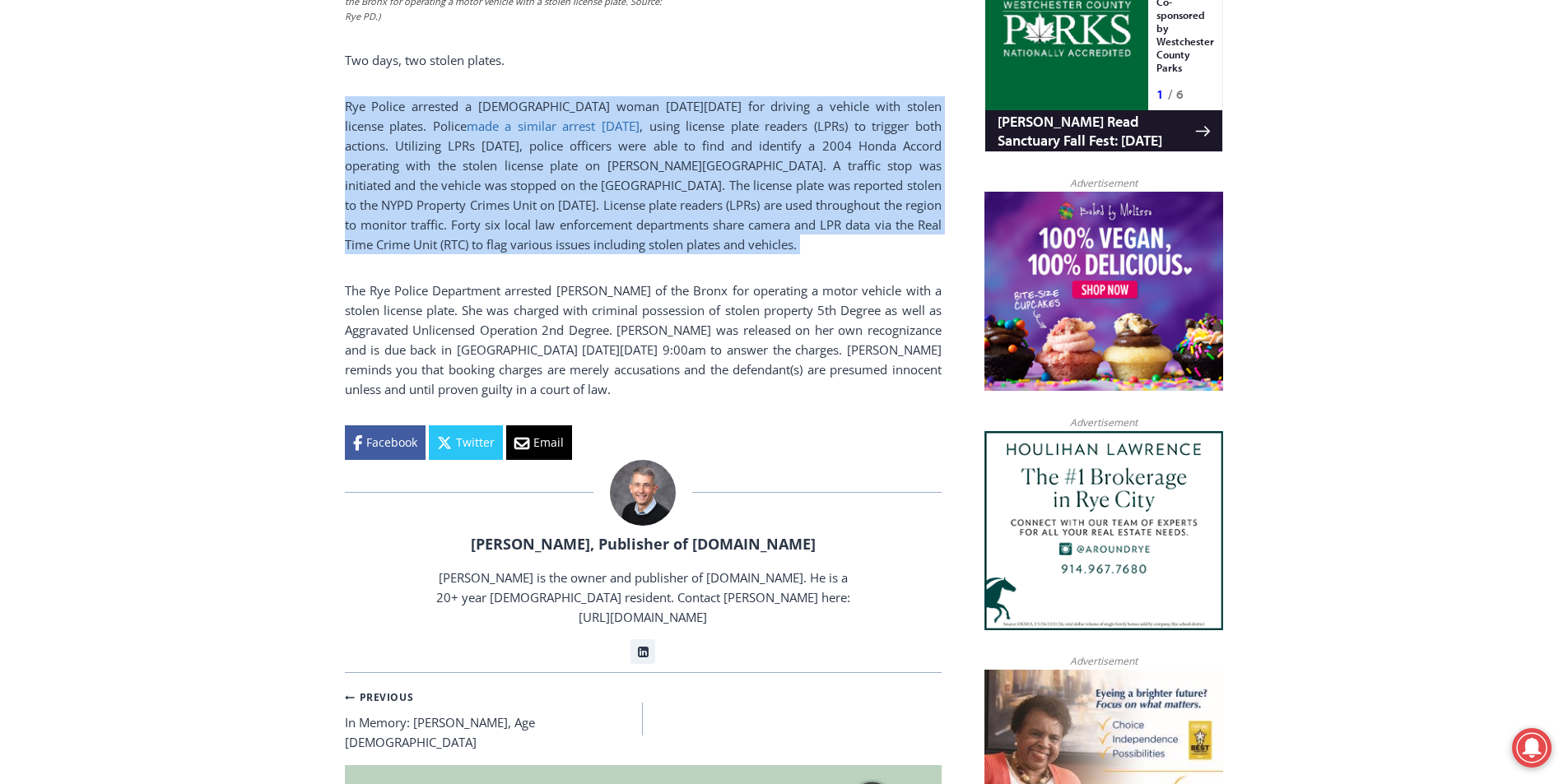
scroll to position [1202, 0]
